Goal: Obtain resource: Download file/media

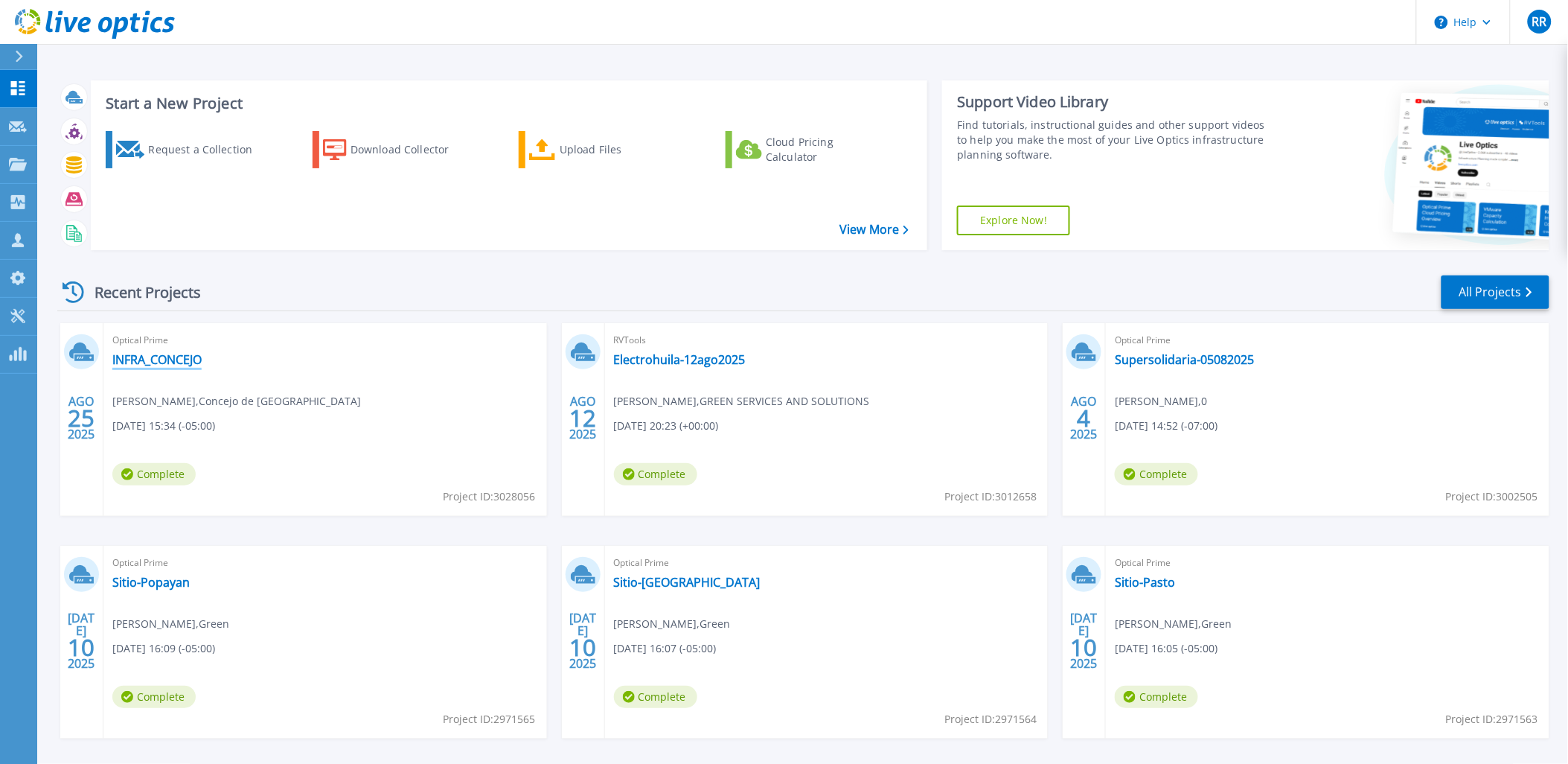
click at [179, 360] on link "INFRA_CONCEJO" at bounding box center [157, 359] width 90 height 15
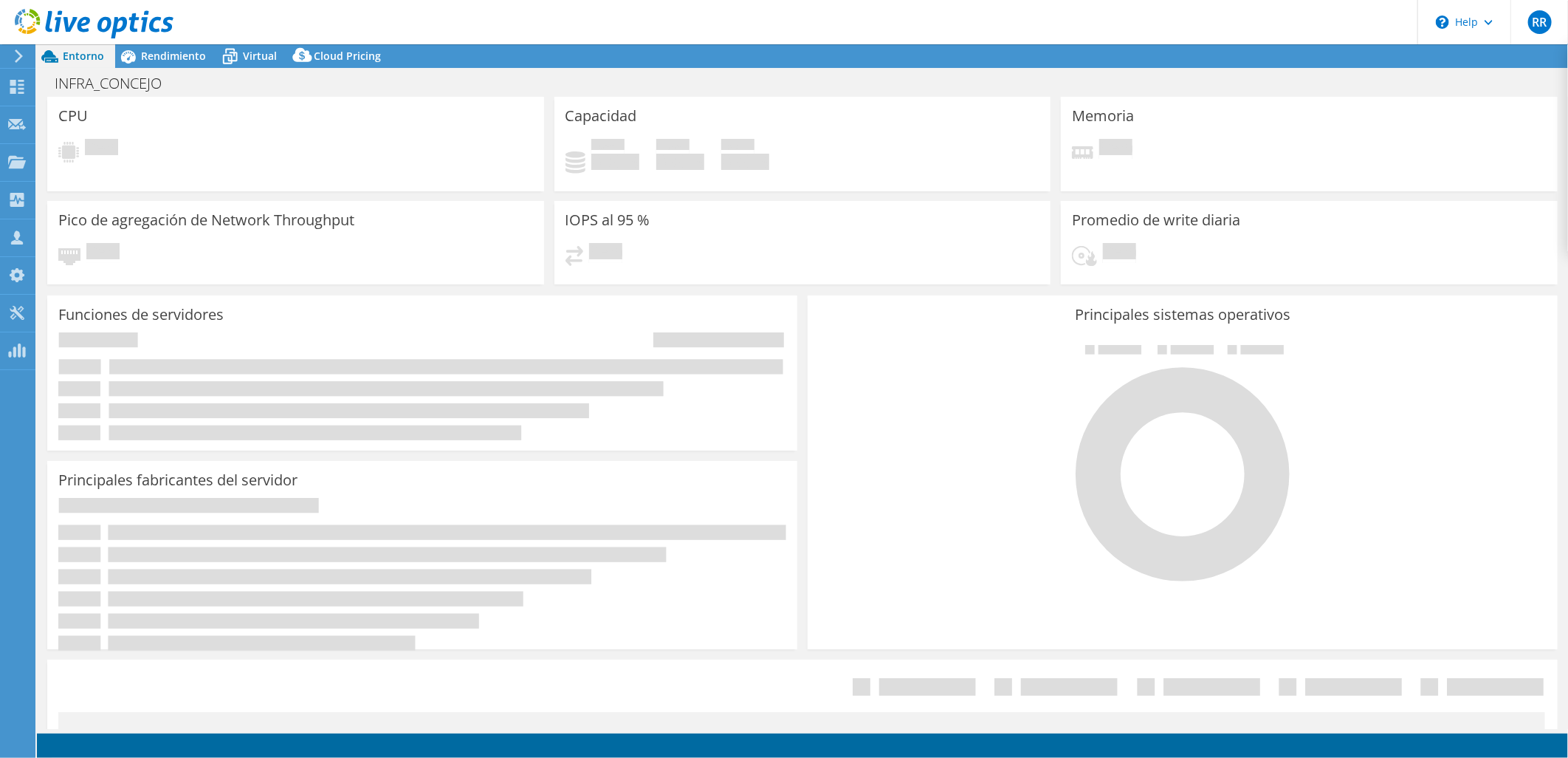
select select "USD"
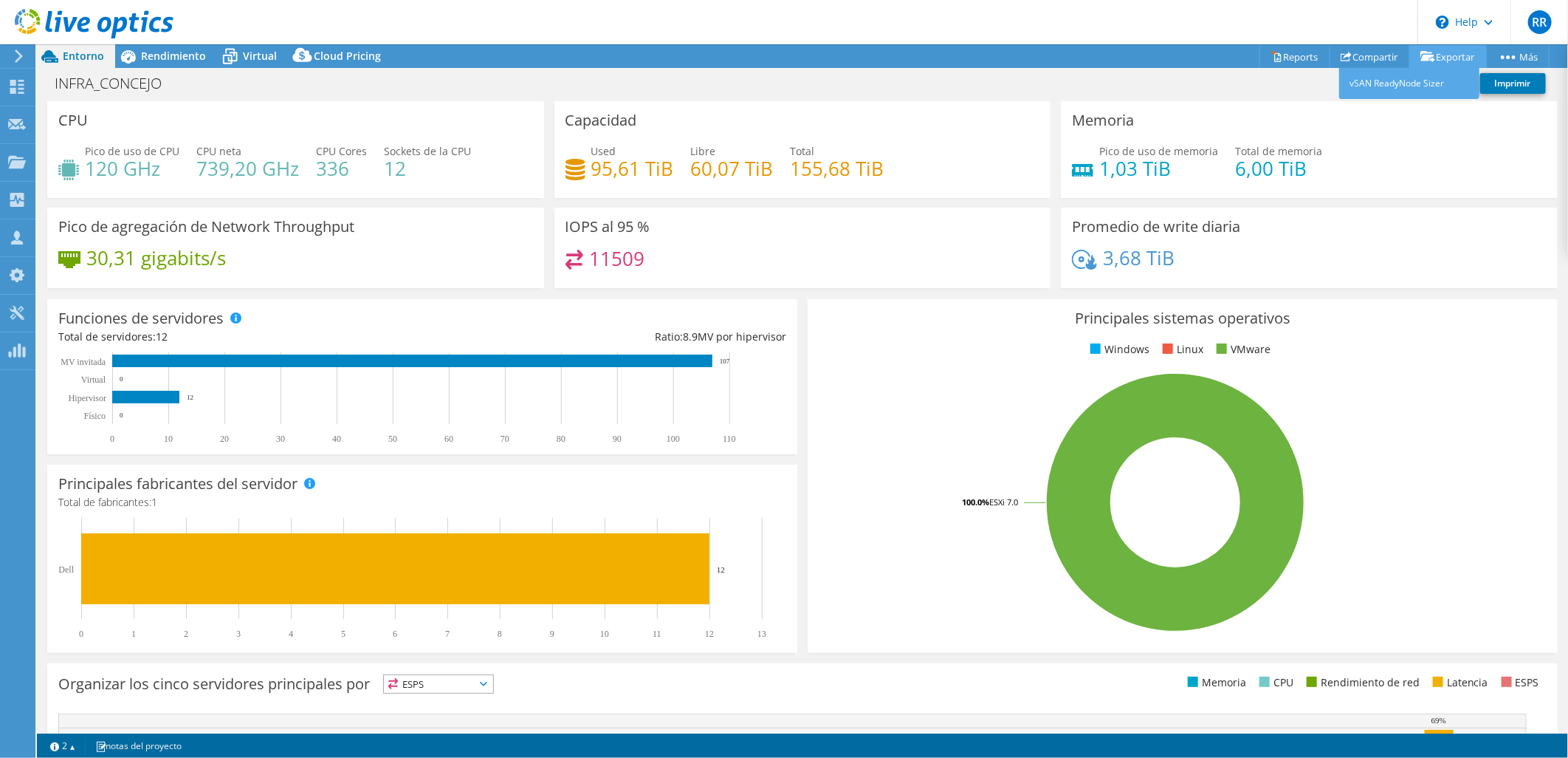
click at [1444, 57] on link "Exportar" at bounding box center [1448, 56] width 78 height 23
click at [1295, 53] on link "Reports" at bounding box center [1295, 56] width 71 height 23
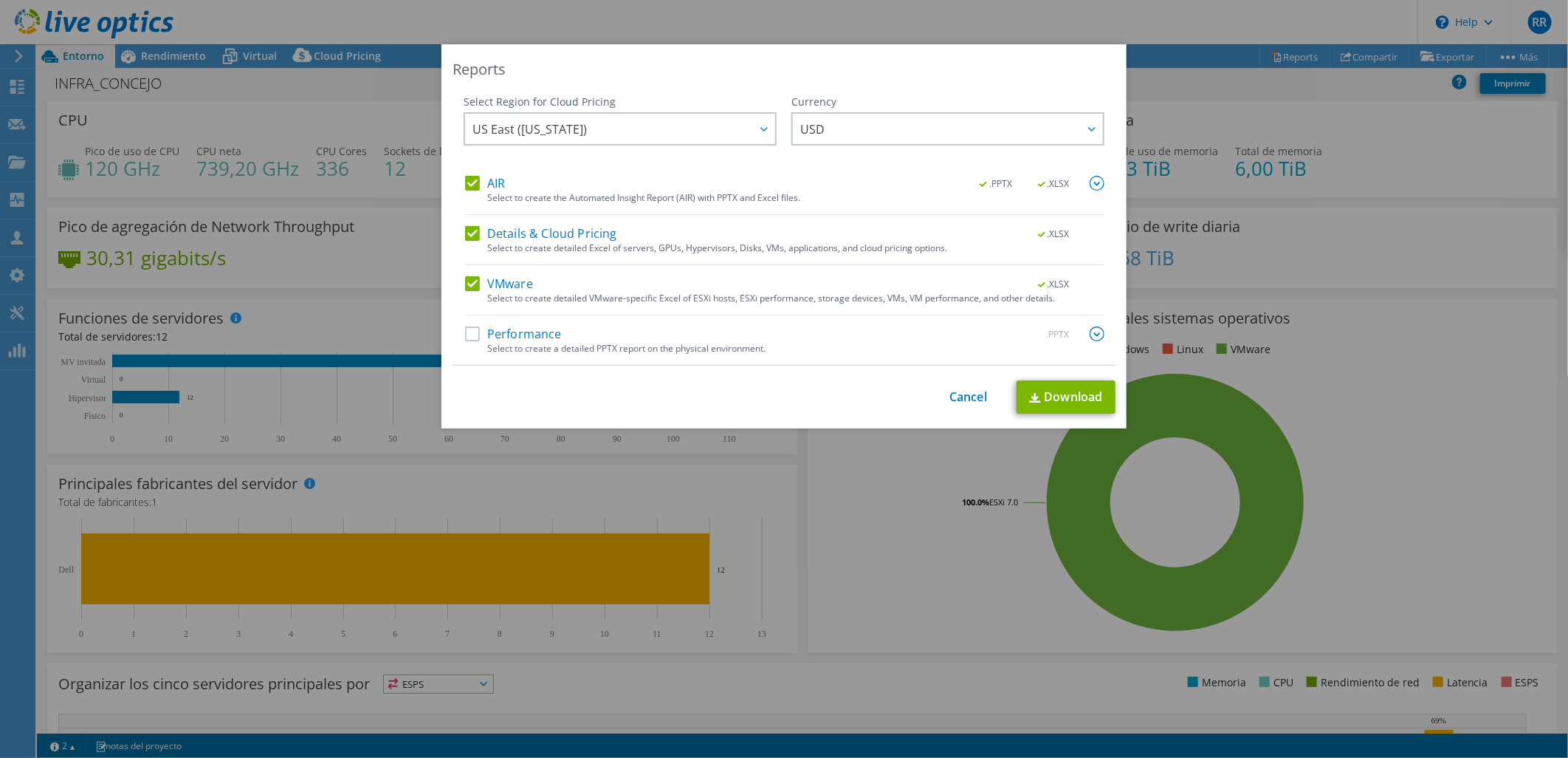
click at [474, 329] on label "Performance" at bounding box center [513, 334] width 97 height 15
click at [0, 0] on input "Performance" at bounding box center [0, 0] width 0 height 0
click at [1053, 392] on link "Download" at bounding box center [1066, 397] width 99 height 34
click at [949, 399] on link "Cancel" at bounding box center [968, 397] width 37 height 14
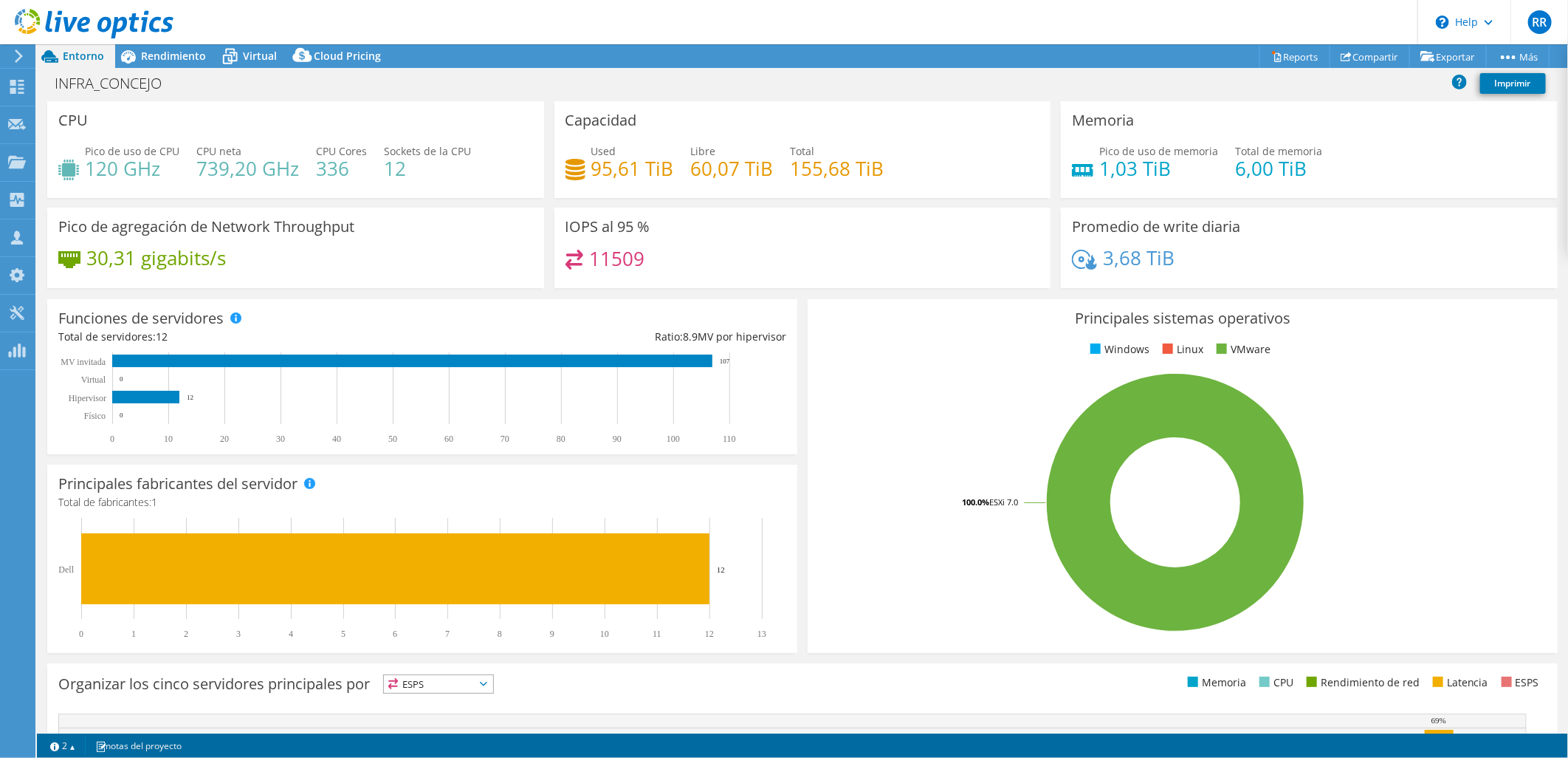
click at [303, 303] on div "Funciones de servidores Los servidores físicos representan servidores sin siste…" at bounding box center [422, 376] width 750 height 155
click at [166, 45] on div at bounding box center [87, 25] width 174 height 49
click at [167, 50] on span "Rendimiento" at bounding box center [174, 55] width 65 height 14
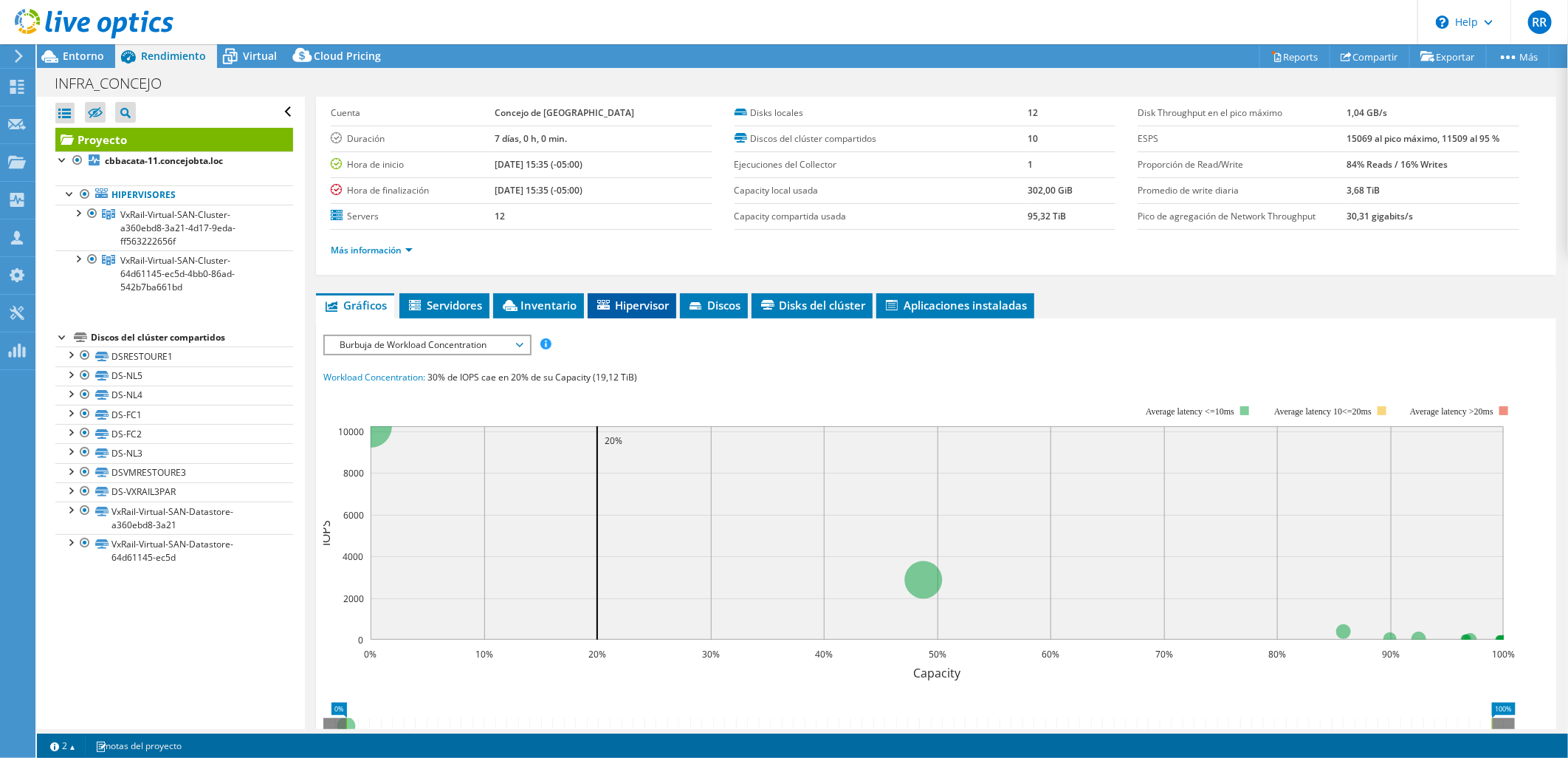
scroll to position [82, 0]
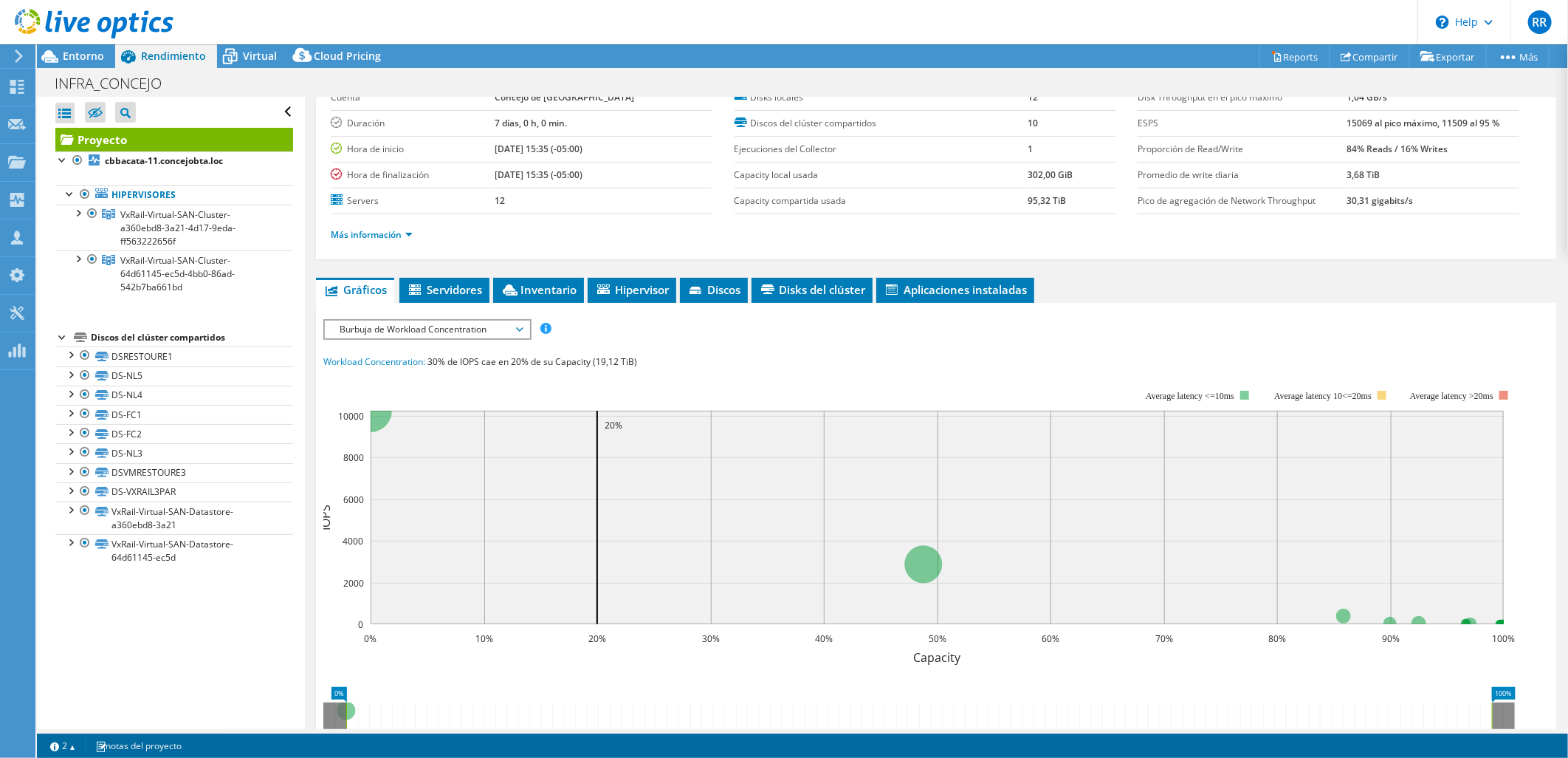
click at [469, 312] on div "ESPS Disk Throughput Tamaño de E/S Latencia Profundidad de la cola Porcentaje d…" at bounding box center [936, 588] width 1226 height 554
click at [468, 327] on span "Burbuja de Workload Concentration" at bounding box center [427, 330] width 189 height 18
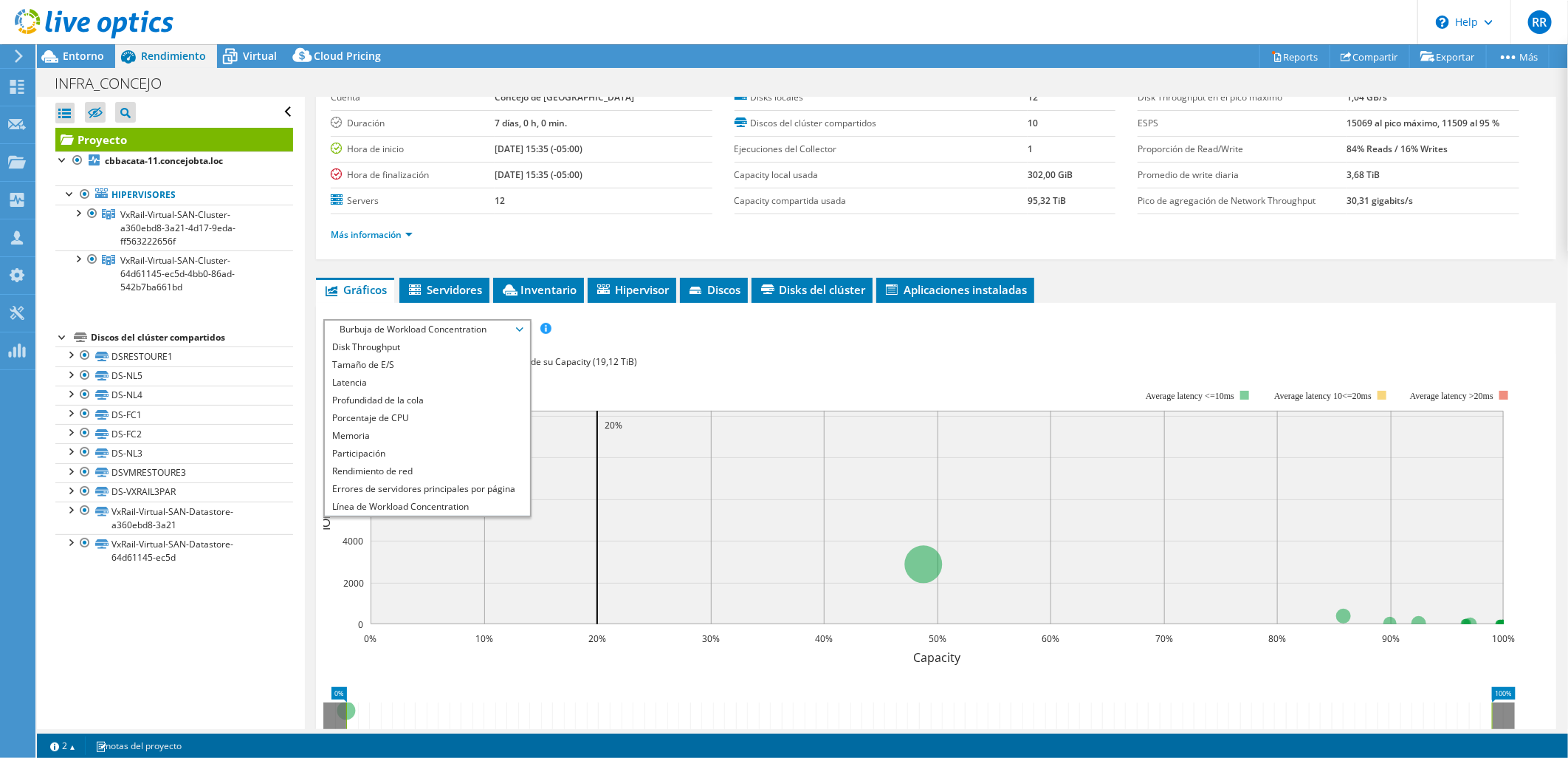
scroll to position [53, 0]
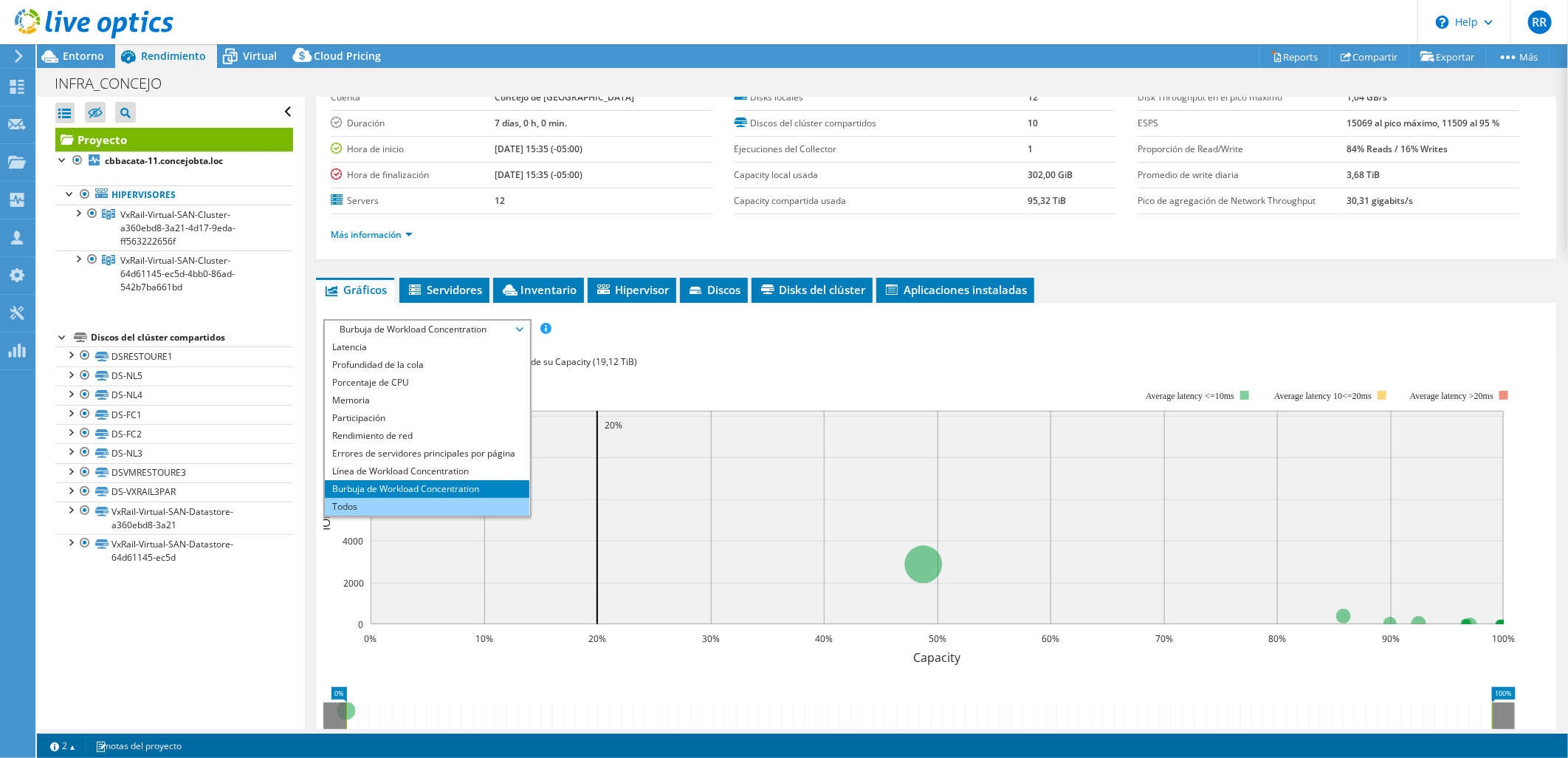
click at [463, 499] on li "Todos" at bounding box center [426, 506] width 204 height 18
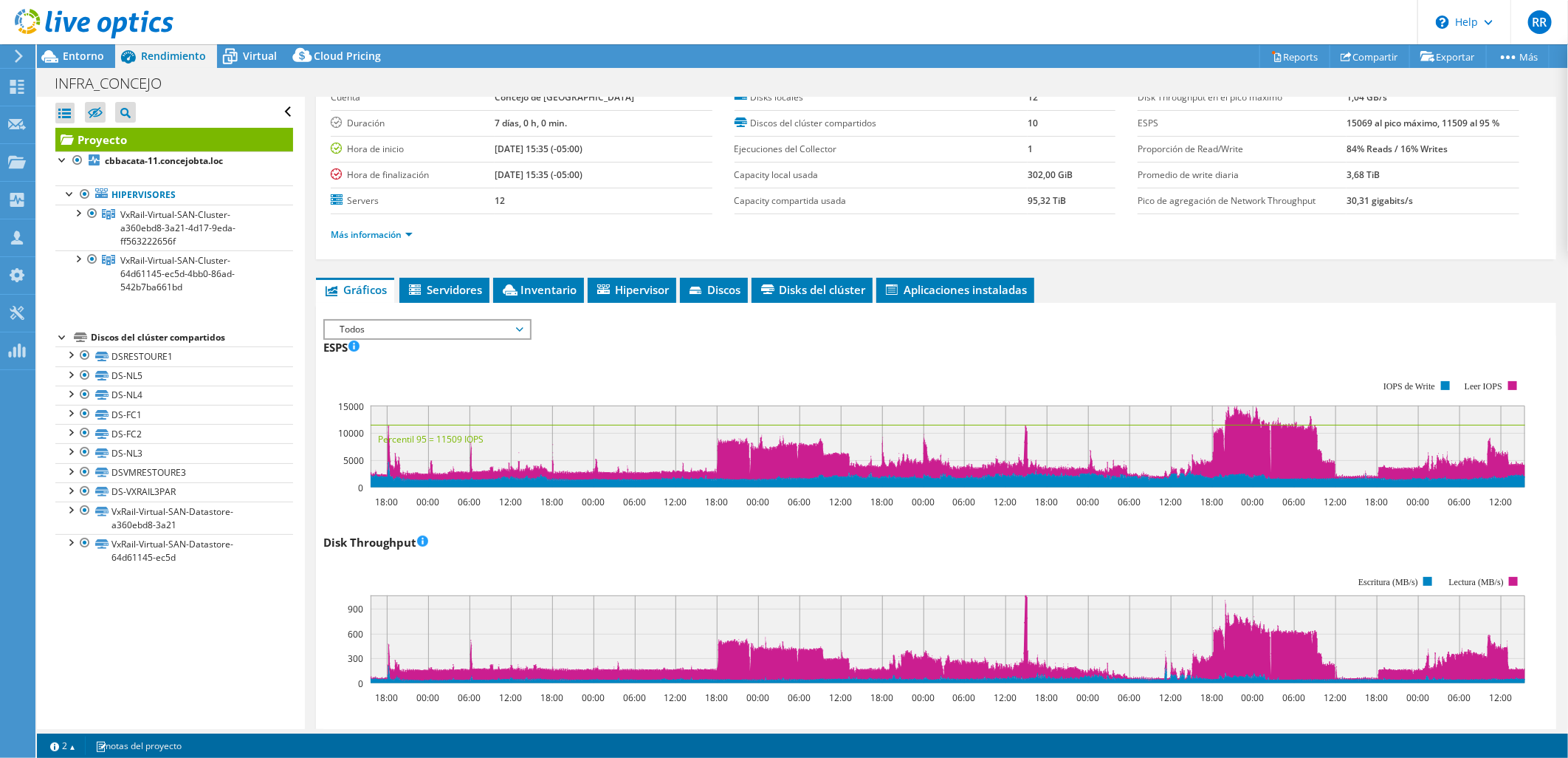
click at [537, 282] on span "Inventario" at bounding box center [538, 289] width 76 height 15
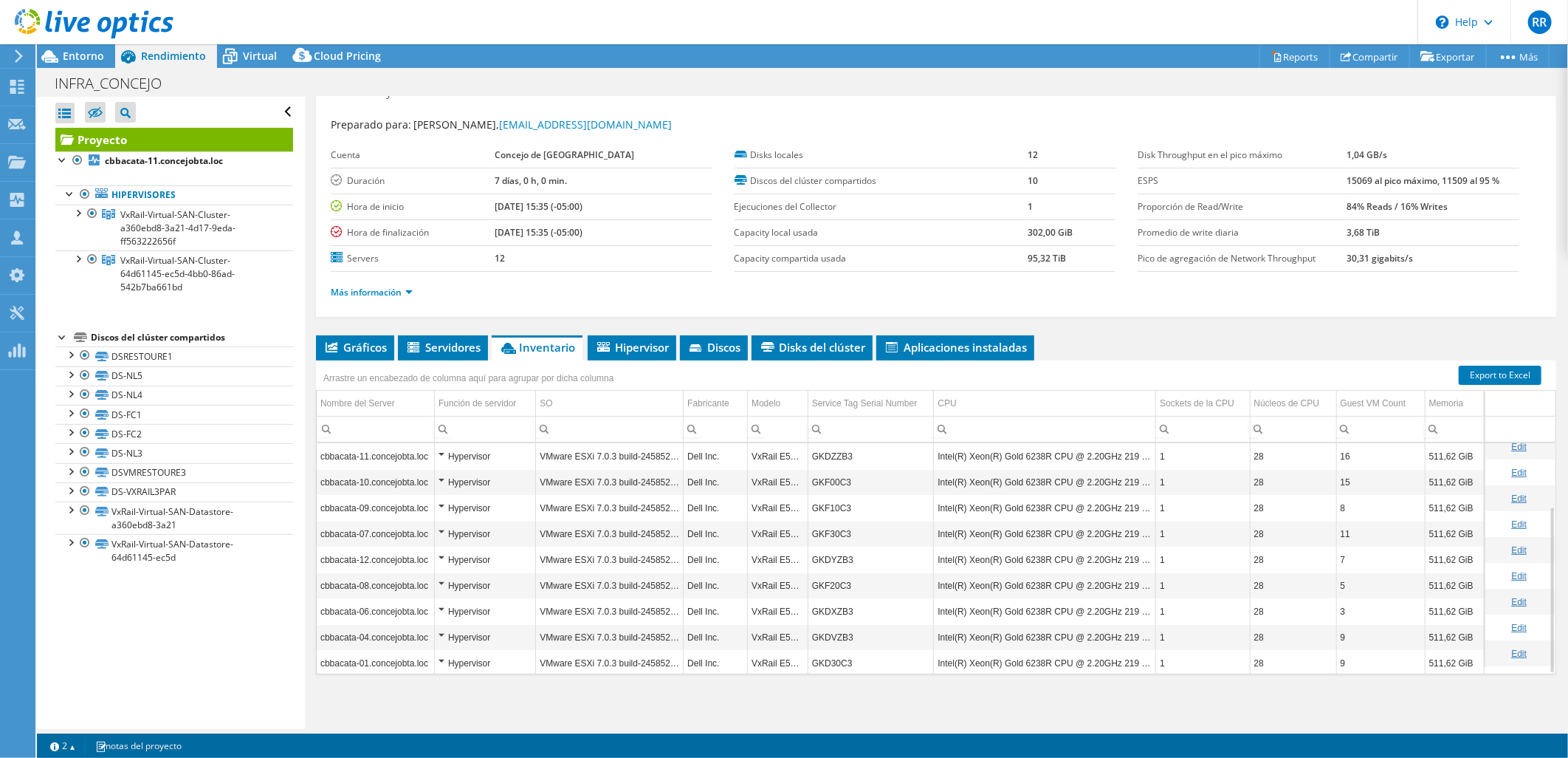
scroll to position [87, 0]
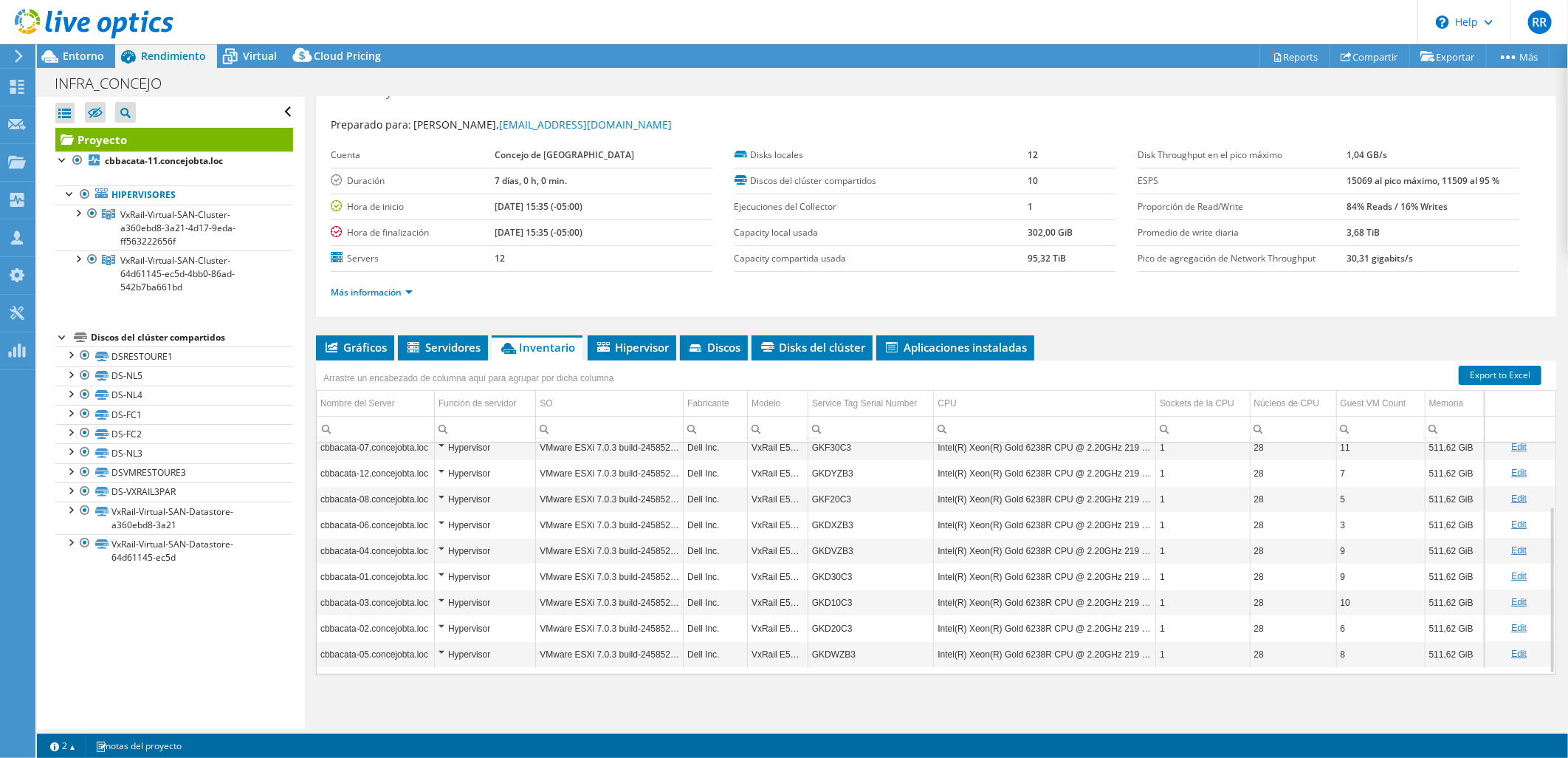
click at [1555, 553] on div "Proyecto Detalles Preparado para: Luis Mariño, soporteti@concejobogota.gov.co C…" at bounding box center [935, 401] width 1262 height 658
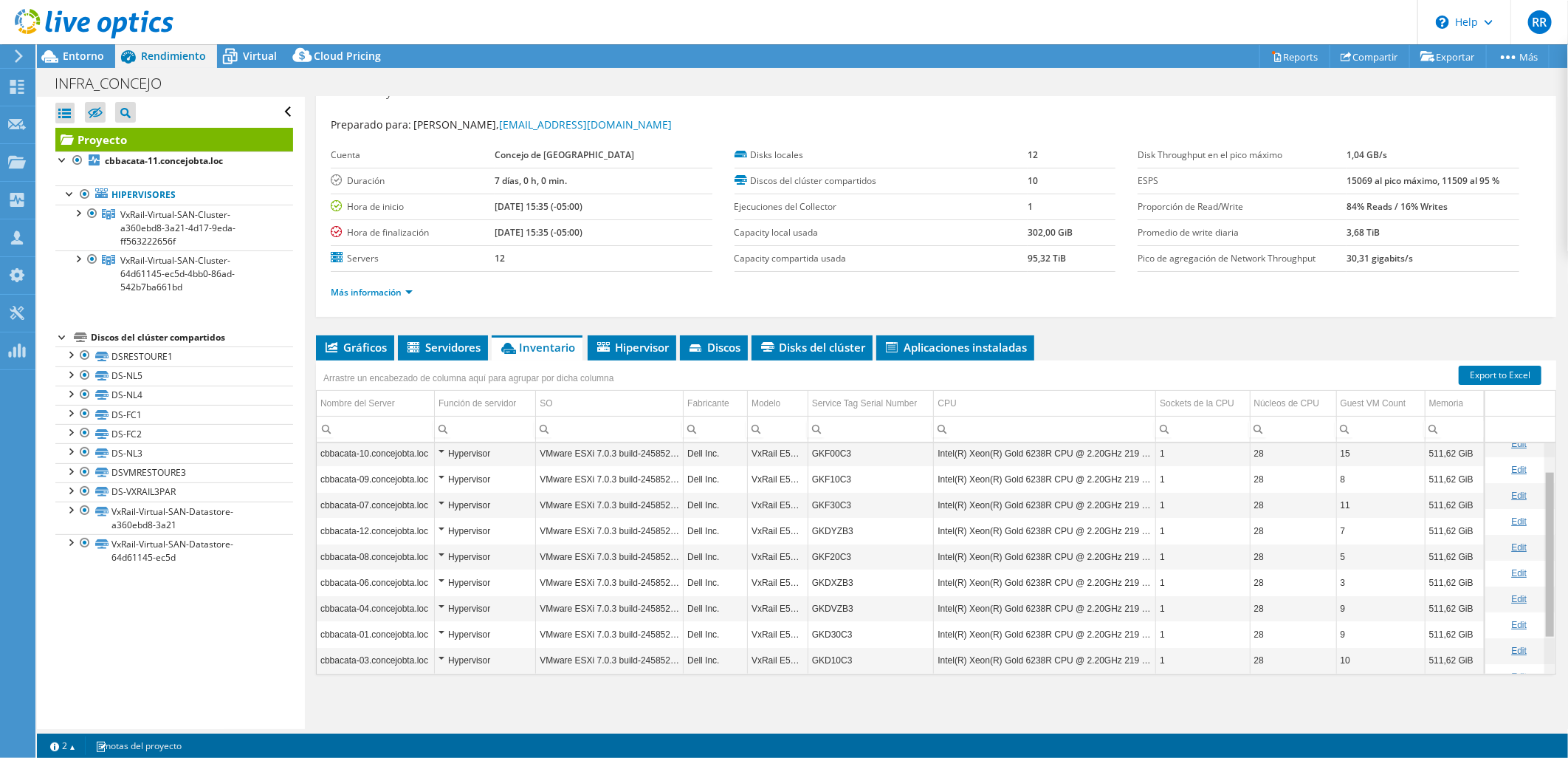
scroll to position [0, 0]
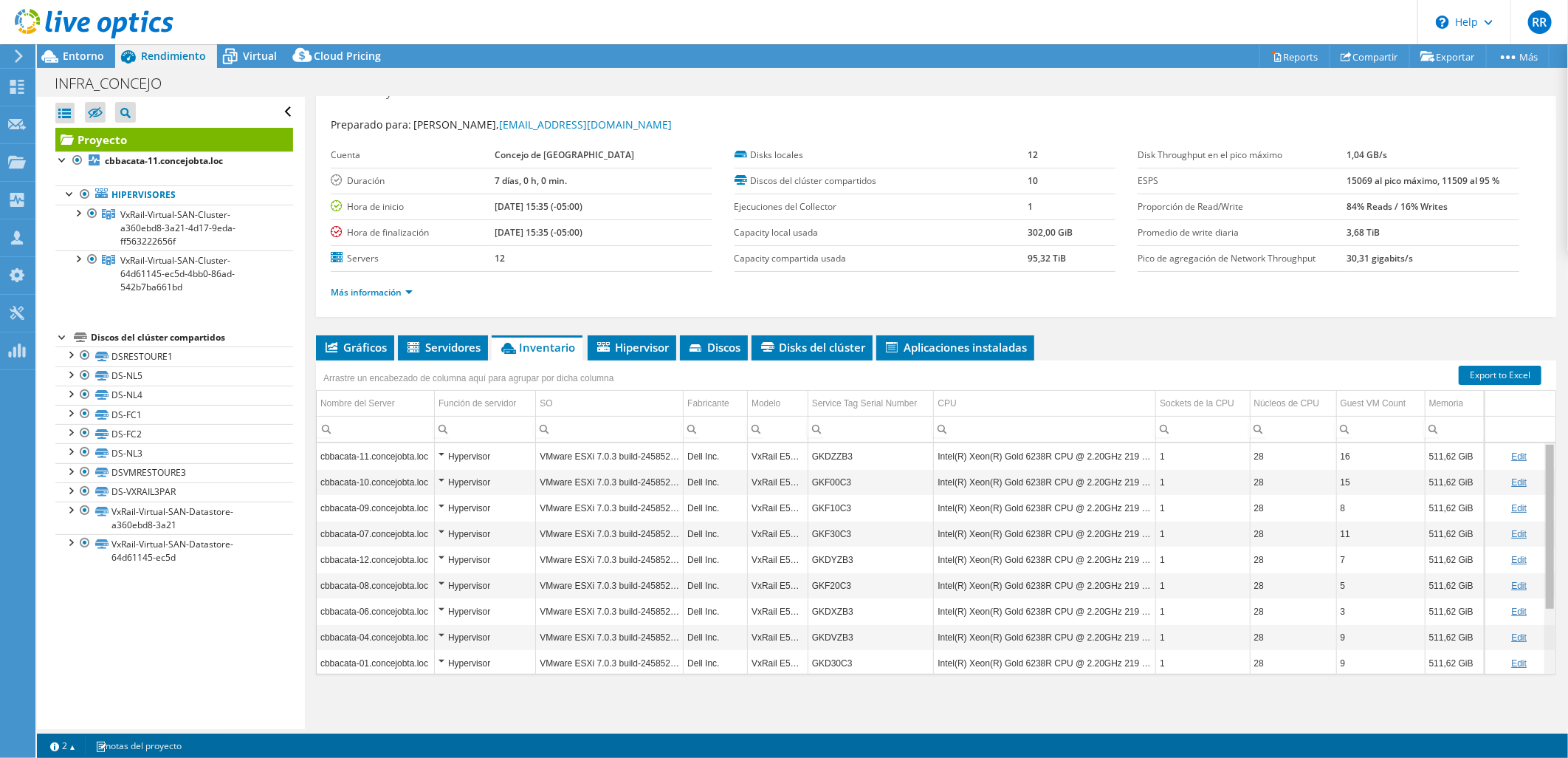
drag, startPoint x: 1537, startPoint y: 517, endPoint x: 1543, endPoint y: 417, distance: 100.2
click at [1543, 417] on body "RR Asociado de canal Ronald Rodriguez ronald.rodriguez@greencss.com GREEN SERVI…" at bounding box center [784, 379] width 1568 height 758
click at [75, 59] on span "Entorno" at bounding box center [84, 55] width 41 height 14
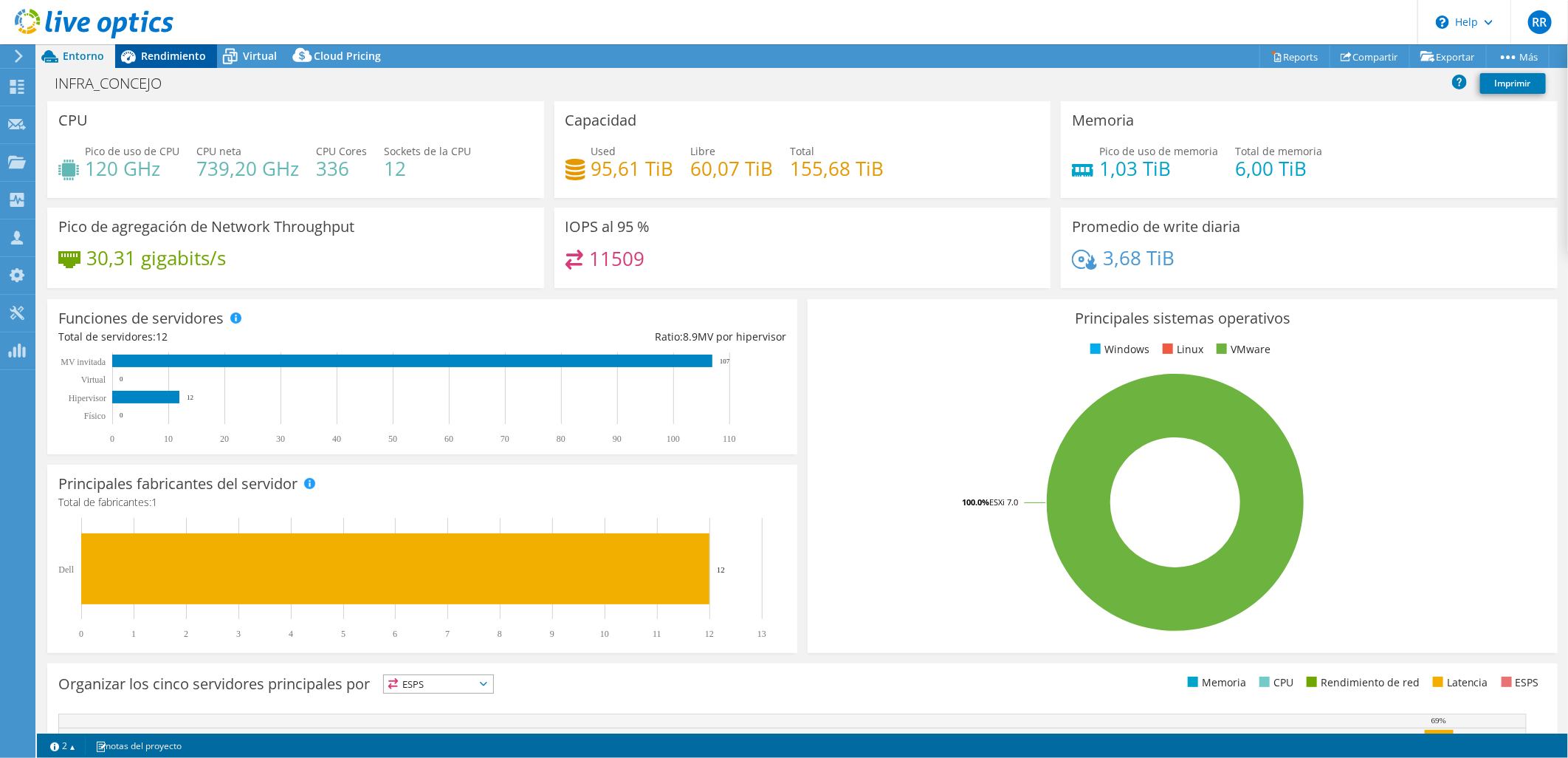
click at [175, 48] on span "Rendimiento" at bounding box center [174, 55] width 65 height 14
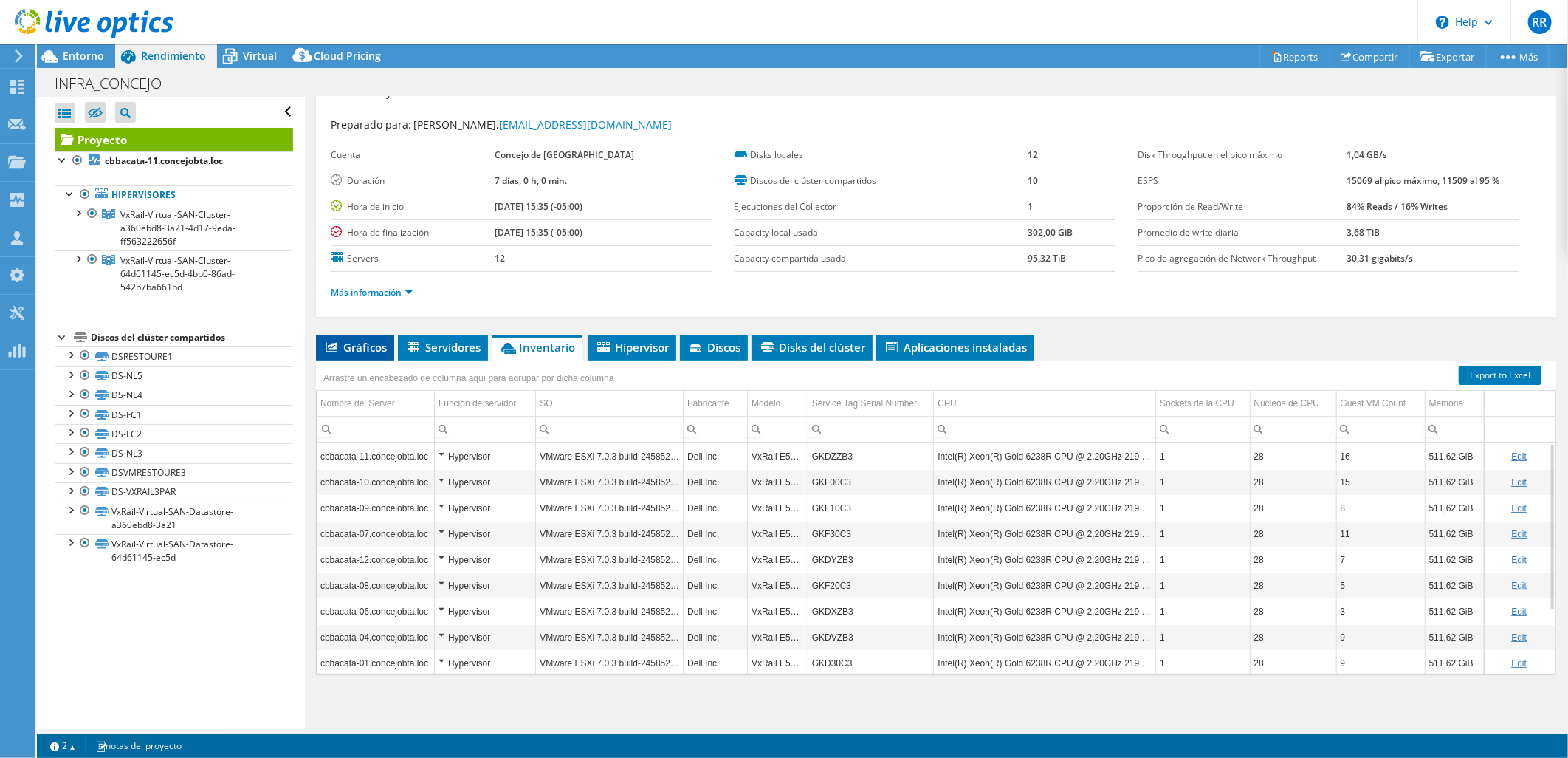
click at [365, 347] on span "Gráficos" at bounding box center [355, 346] width 63 height 15
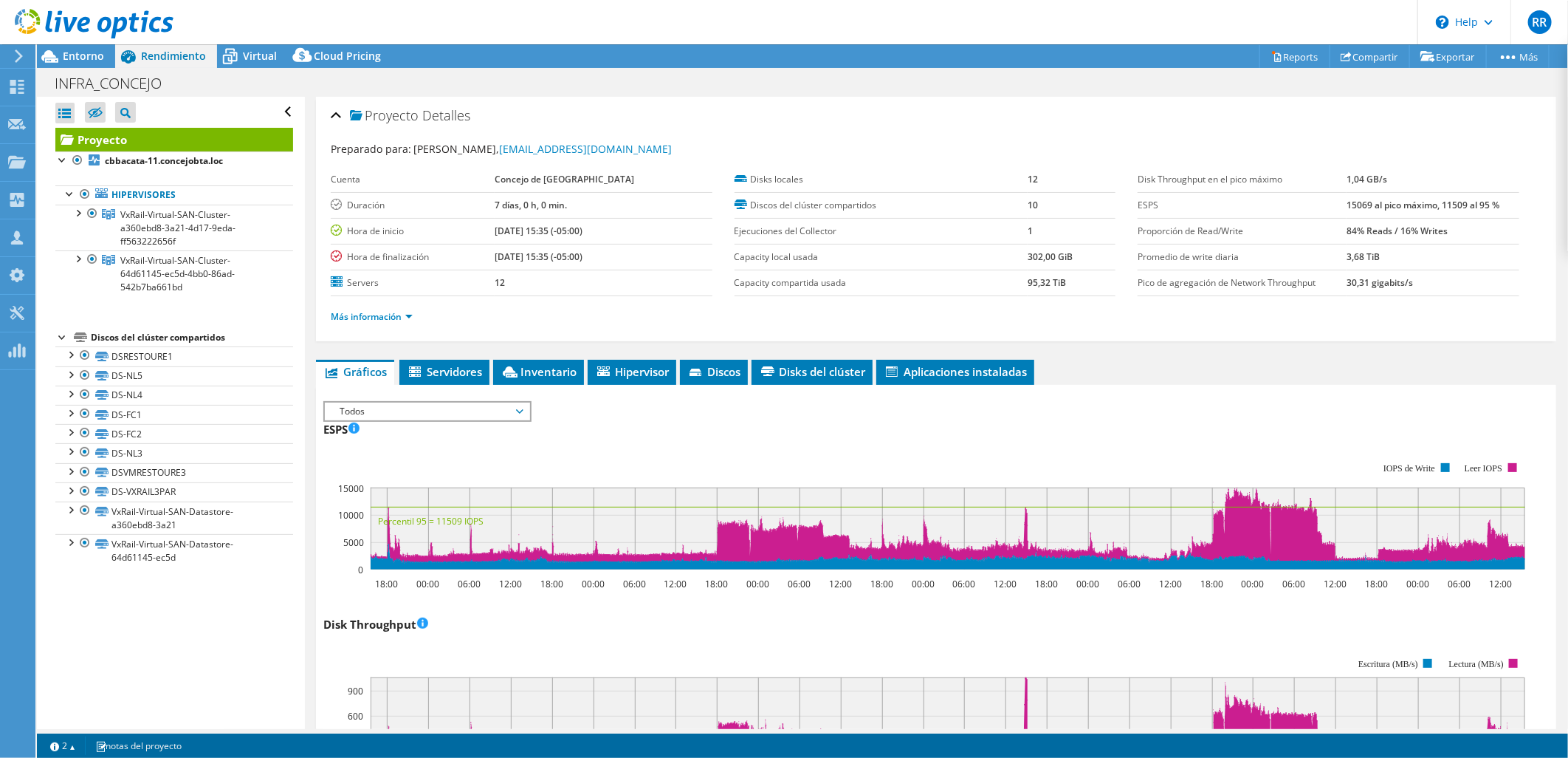
scroll to position [82, 0]
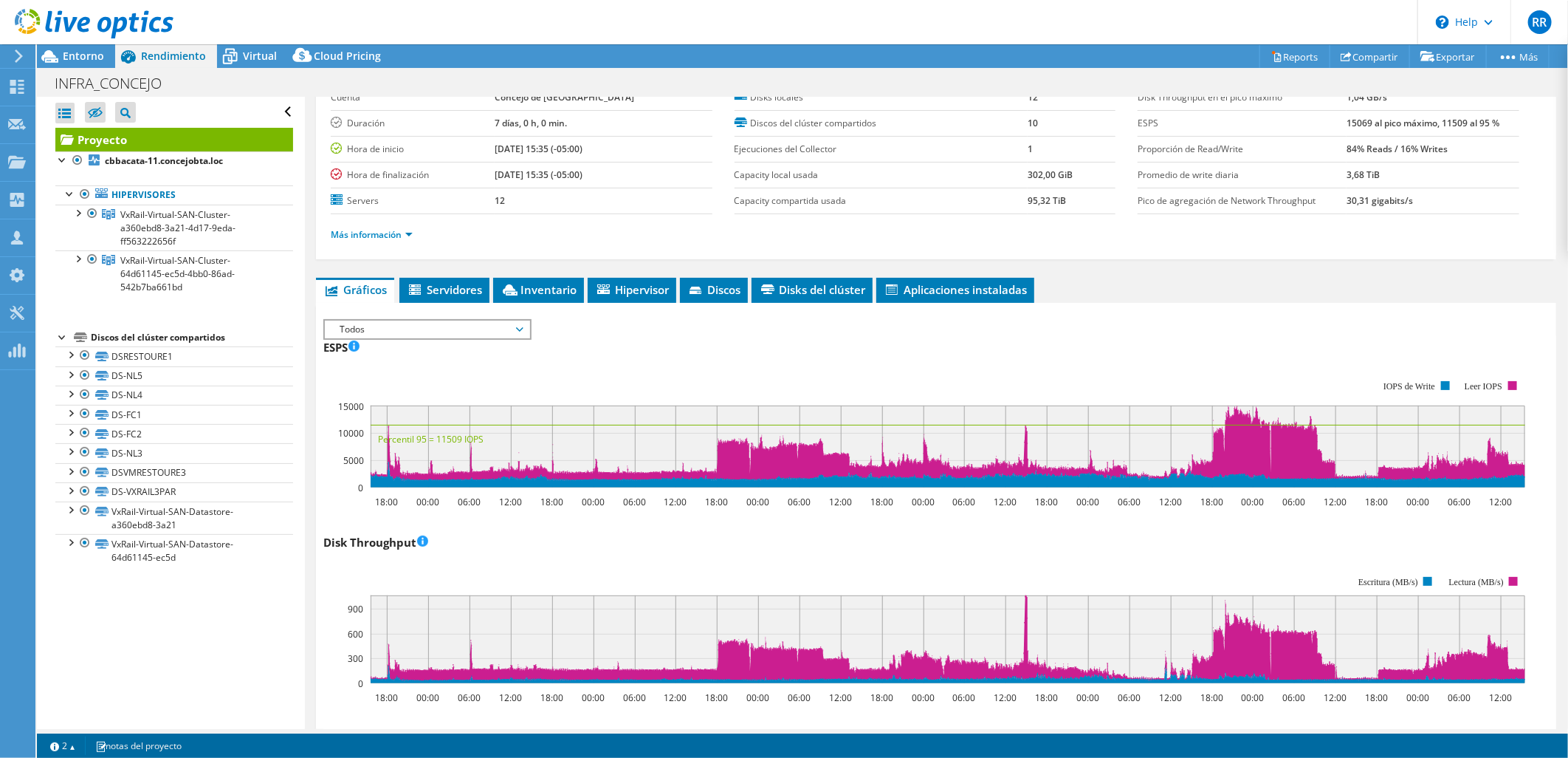
click at [200, 595] on div "Abrir todo Cerrar todo Ocultar nodos excluidos Filtro de árbol del proyecto" at bounding box center [170, 413] width 267 height 632
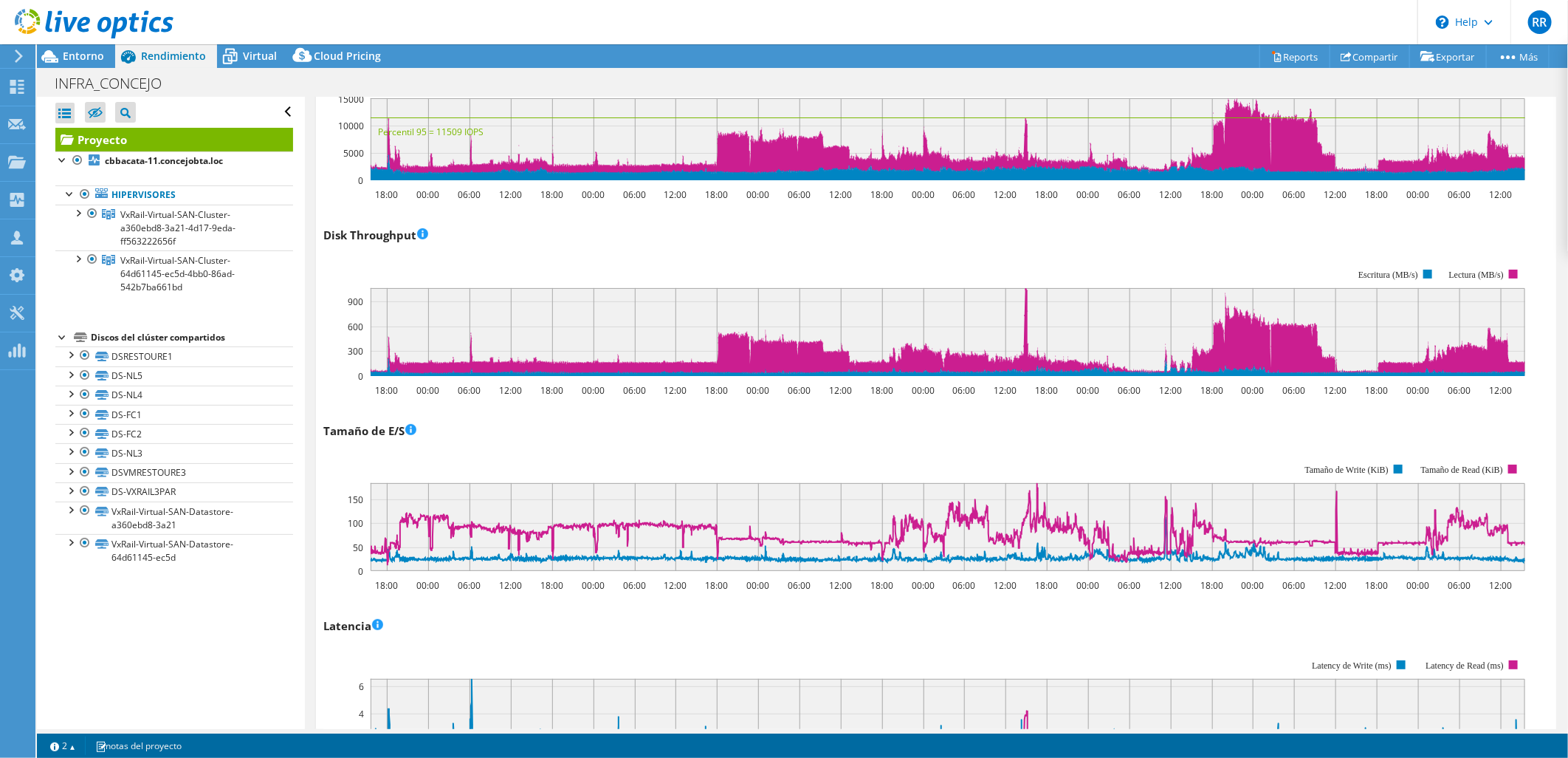
scroll to position [410, 0]
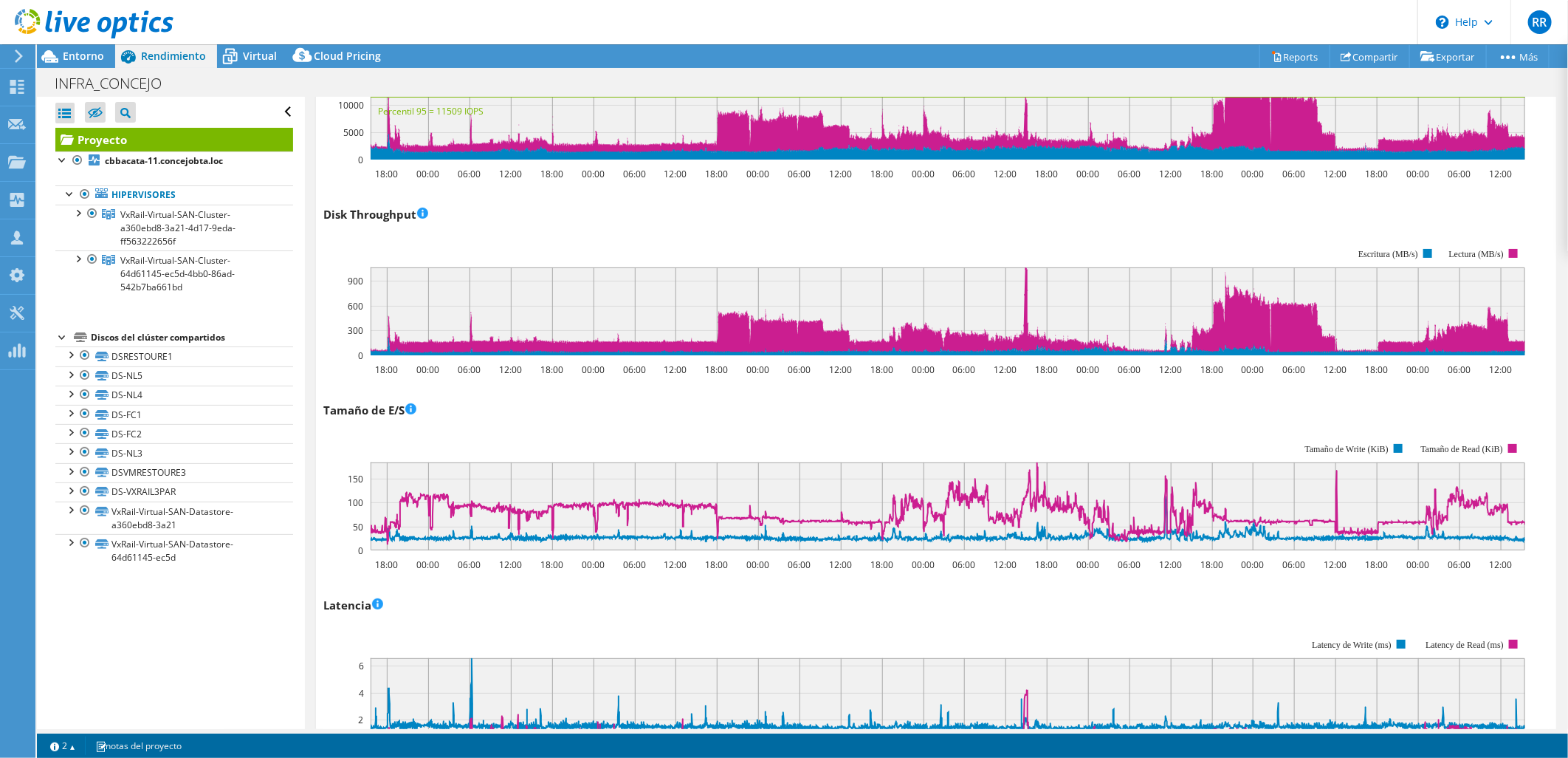
click at [205, 667] on div "Abrir todo Cerrar todo Ocultar nodos excluidos Filtro de árbol del proyecto" at bounding box center [170, 413] width 267 height 632
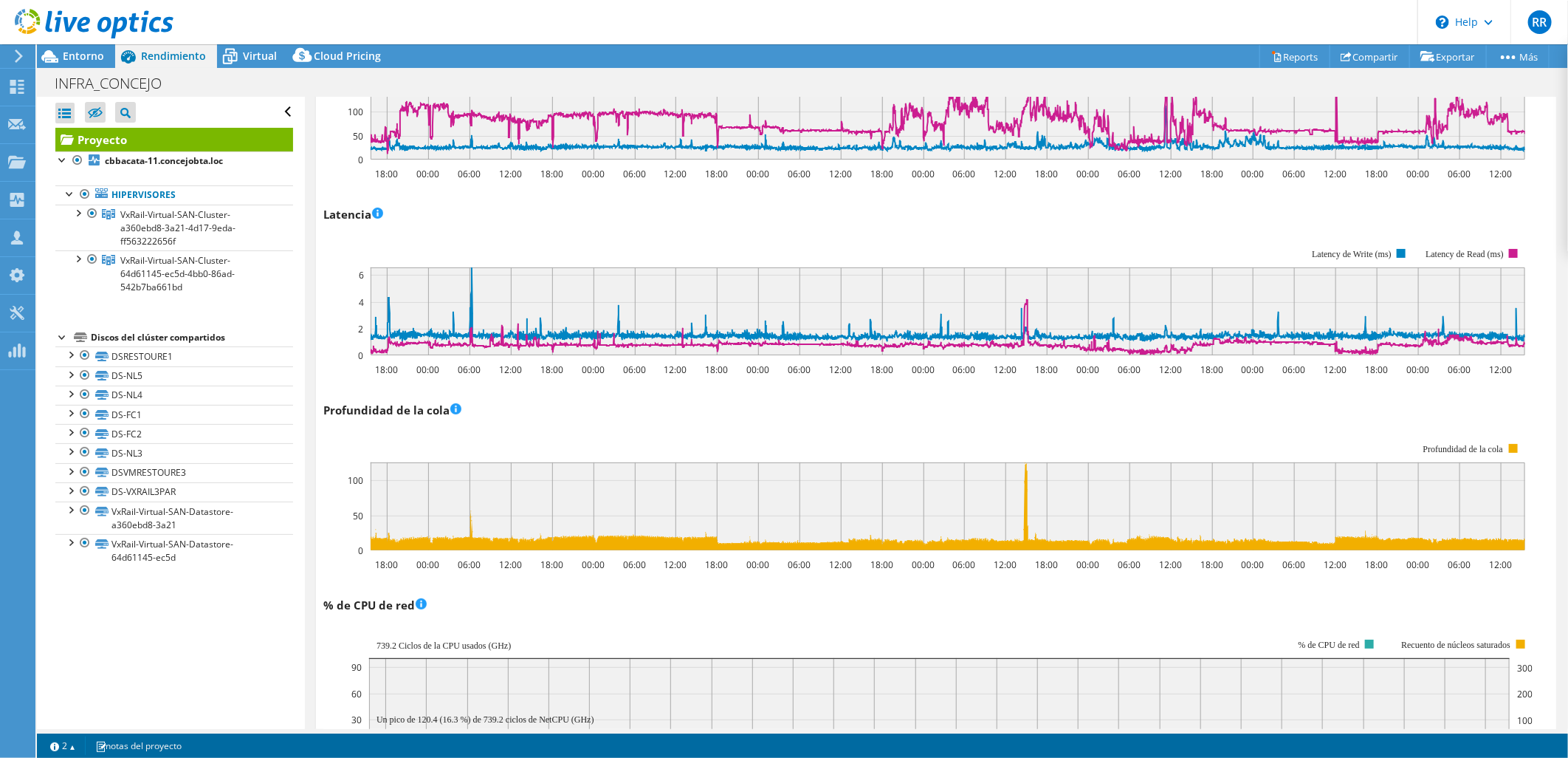
scroll to position [875, 0]
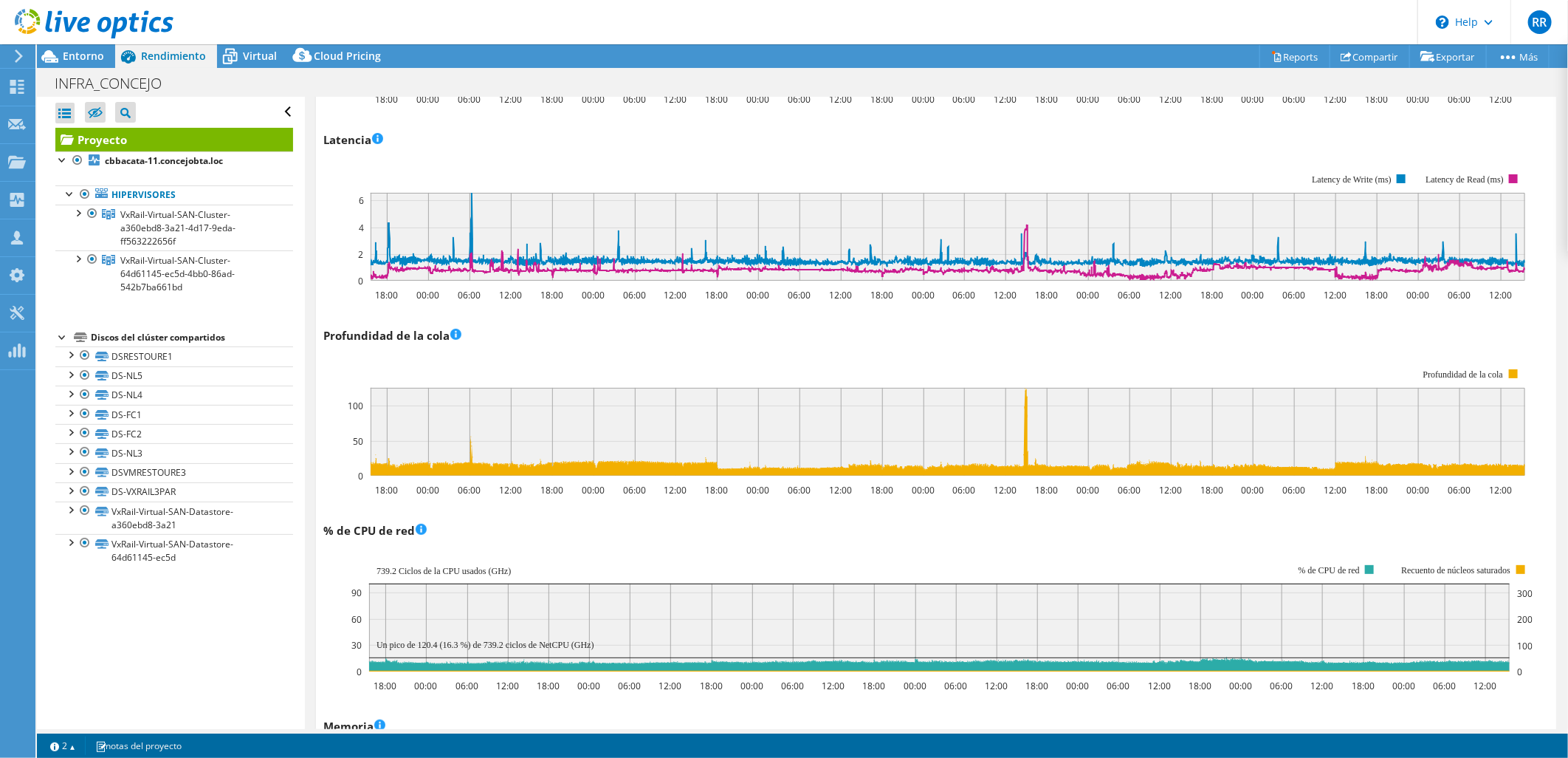
click at [222, 608] on div "Abrir todo Cerrar todo Ocultar nodos excluidos Filtro de árbol del proyecto" at bounding box center [170, 413] width 267 height 632
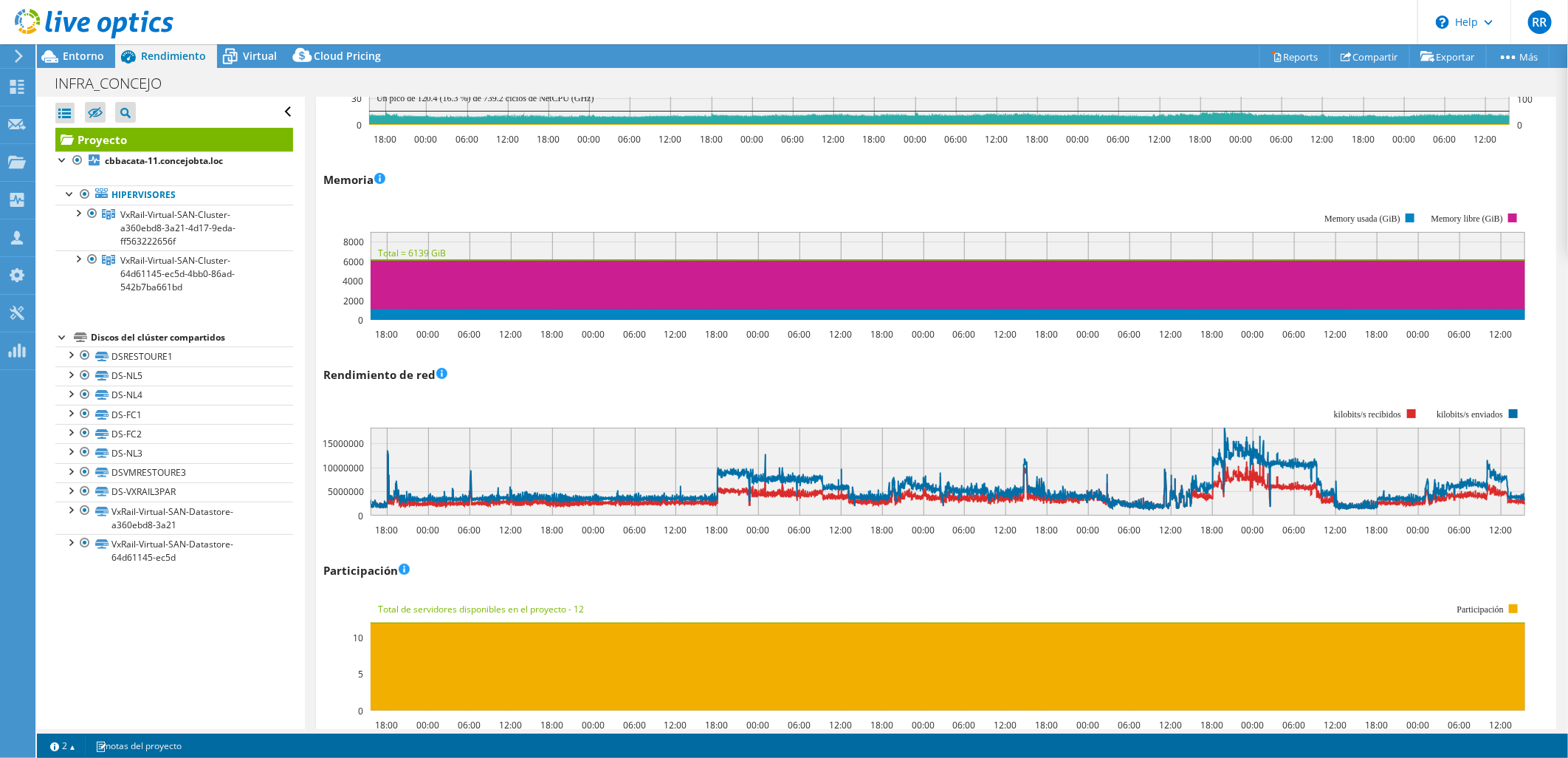
scroll to position [1428, 0]
